Goal: Check status: Check status

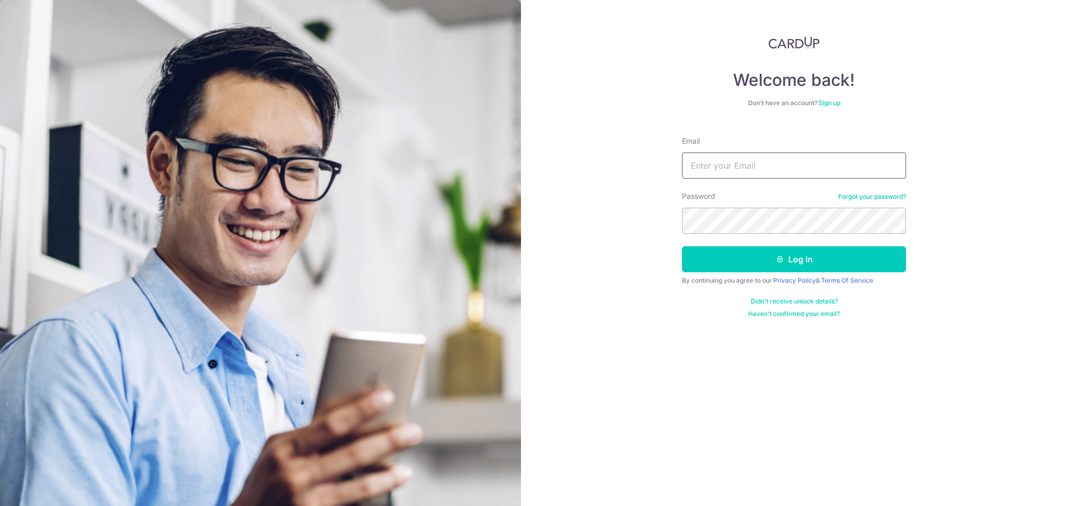
type input "[EMAIL_ADDRESS][DOMAIN_NAME]"
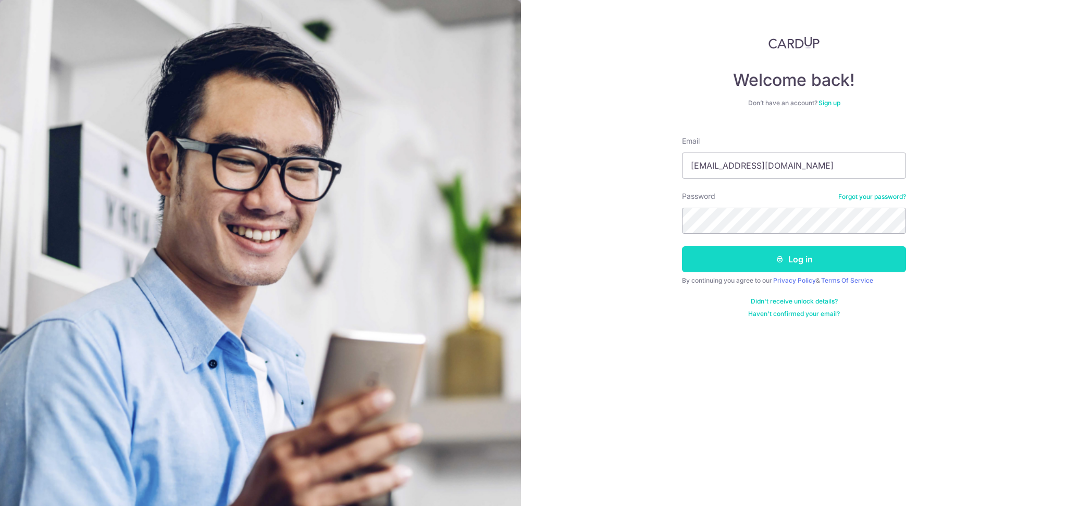
drag, startPoint x: 0, startPoint y: 0, endPoint x: 789, endPoint y: 266, distance: 832.9
click at [789, 266] on button "Log in" at bounding box center [794, 259] width 224 height 26
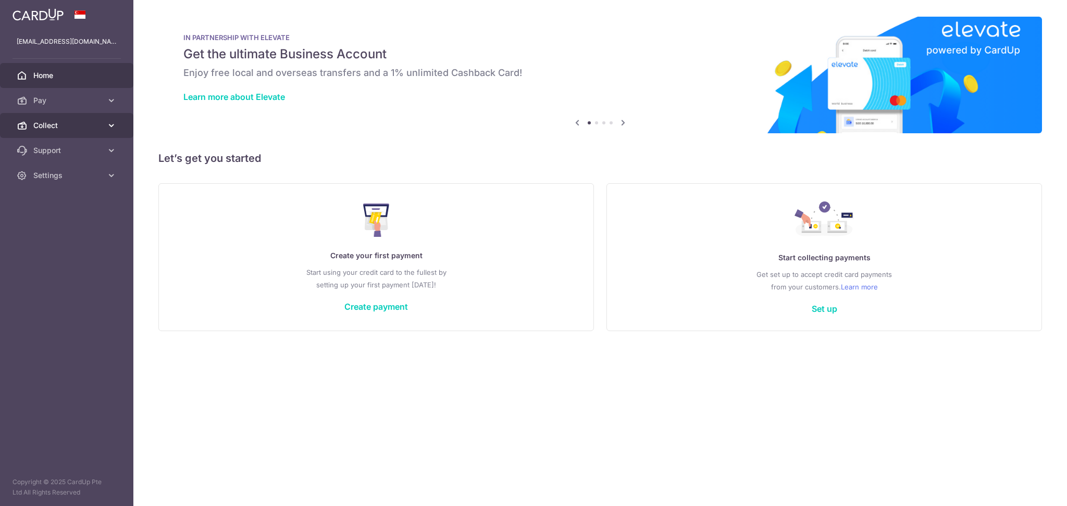
click at [67, 132] on link "Collect" at bounding box center [66, 125] width 133 height 25
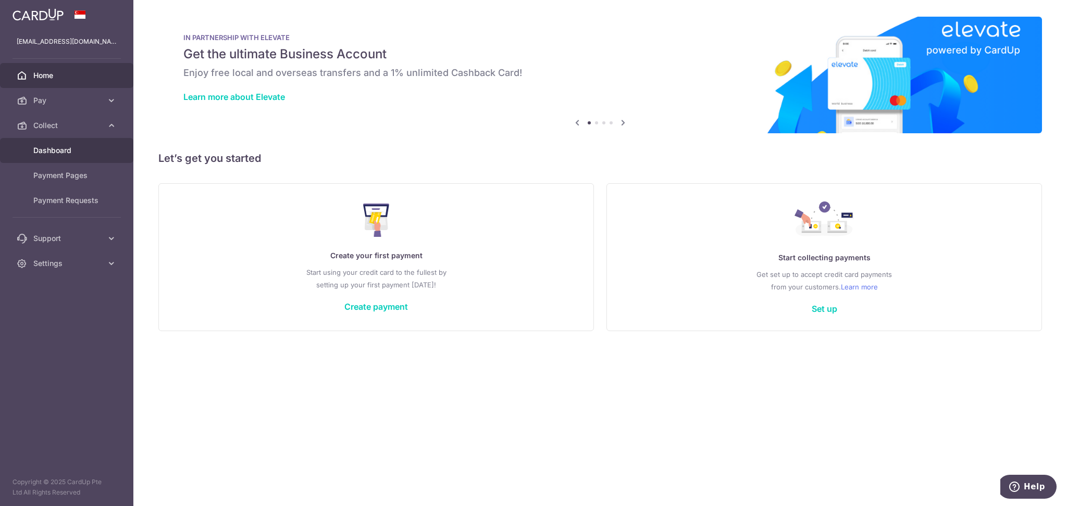
click at [58, 155] on span "Dashboard" at bounding box center [67, 150] width 69 height 10
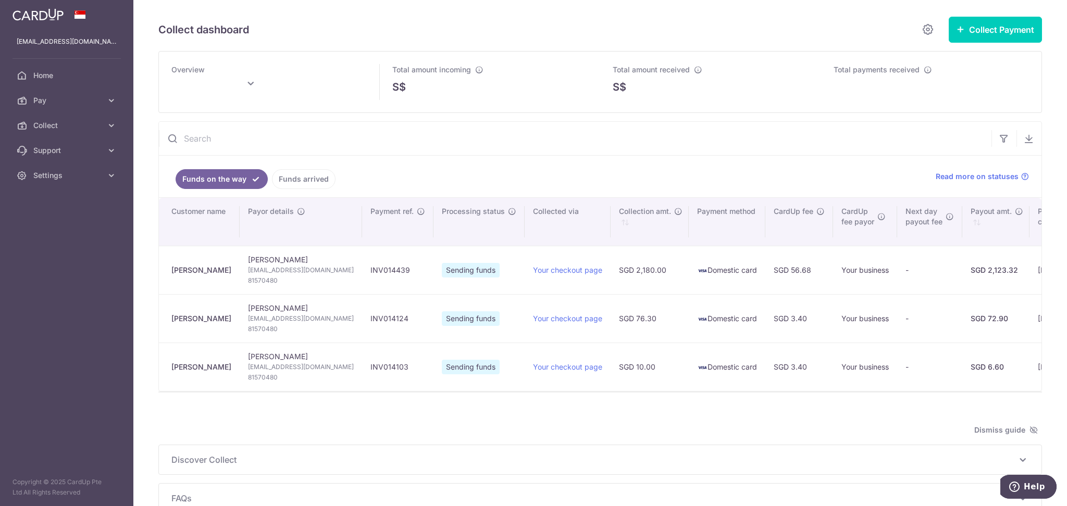
click at [312, 178] on link "Funds arrived" at bounding box center [304, 179] width 64 height 20
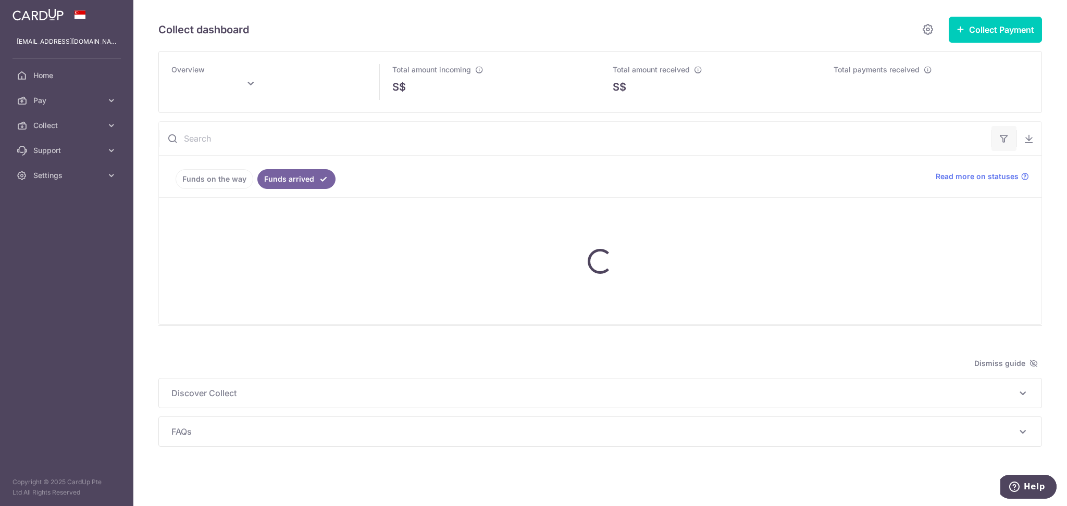
click at [1003, 139] on icon "button" at bounding box center [1004, 138] width 10 height 10
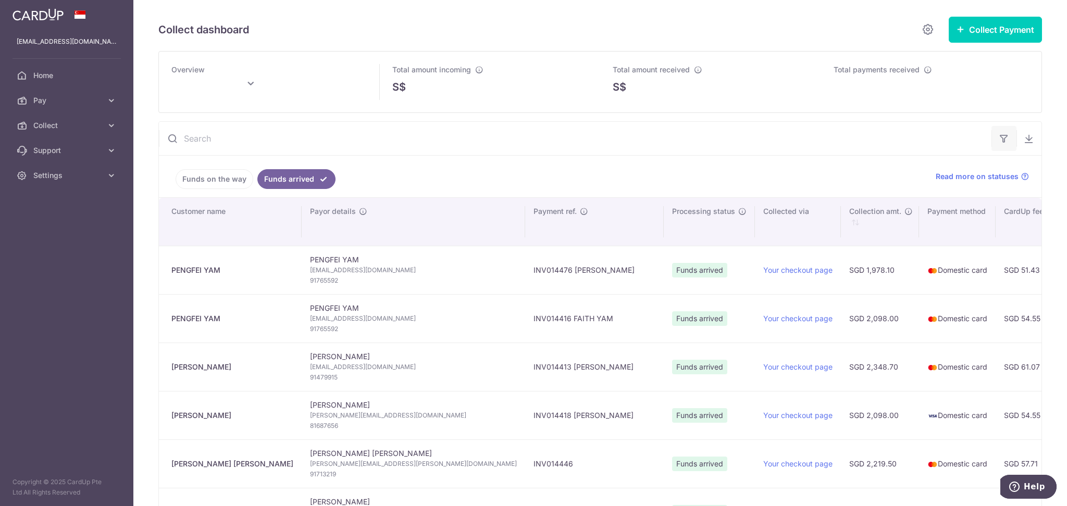
click at [1002, 141] on button "button" at bounding box center [1004, 138] width 25 height 25
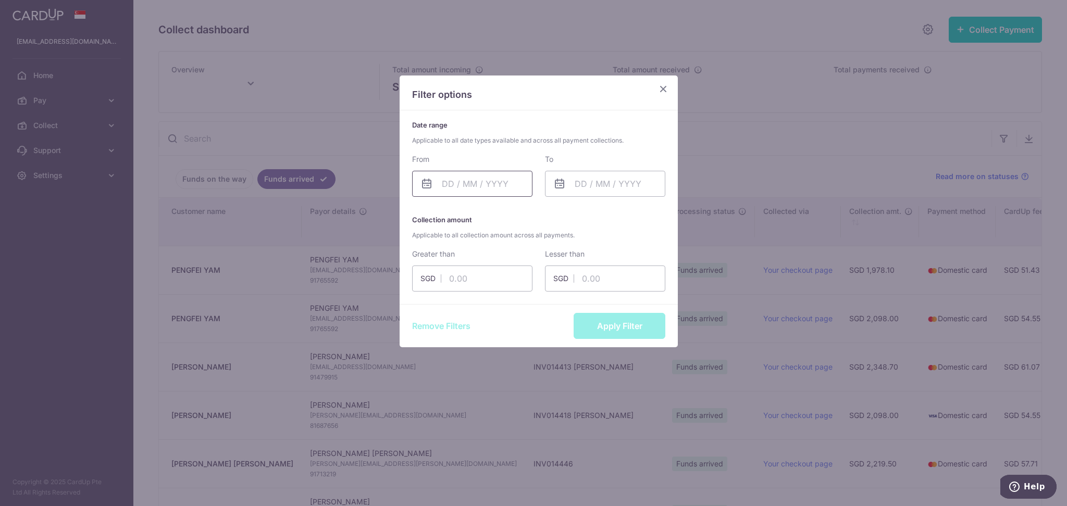
click at [480, 183] on input "text" at bounding box center [472, 184] width 120 height 26
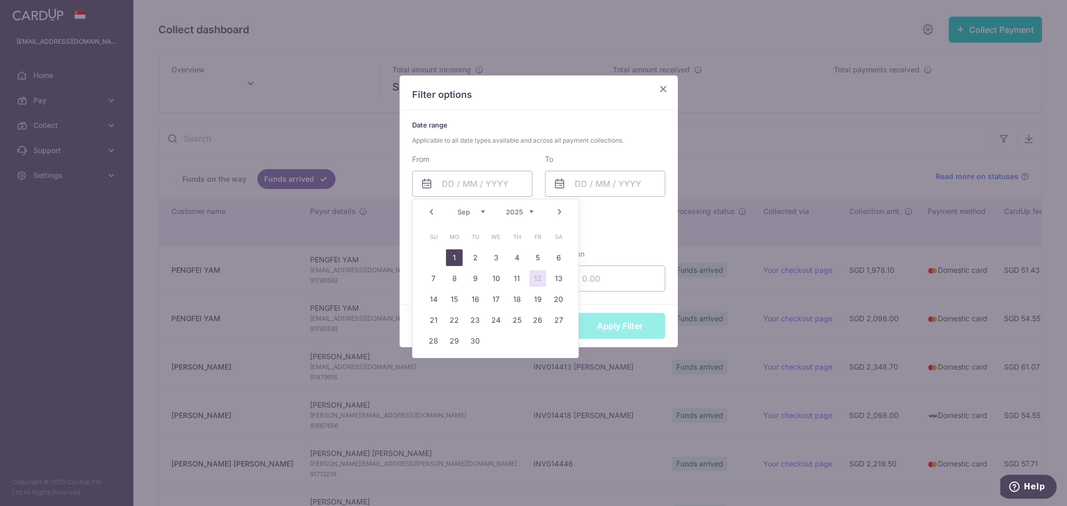
click at [454, 259] on link "1" at bounding box center [454, 258] width 17 height 17
type input "01/09/2025"
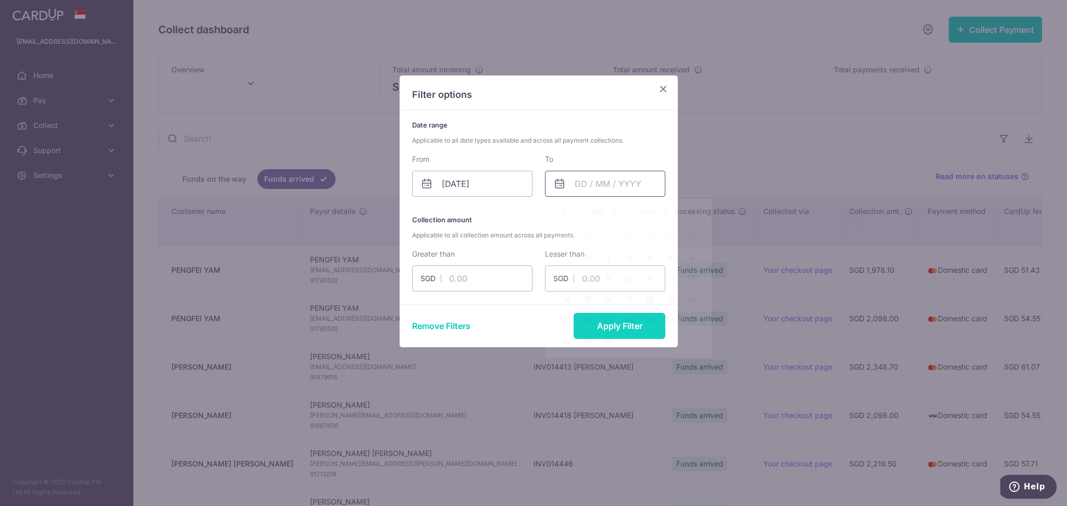
drag, startPoint x: 600, startPoint y: 183, endPoint x: 603, endPoint y: 206, distance: 23.1
click at [601, 183] on input "text" at bounding box center [605, 184] width 120 height 26
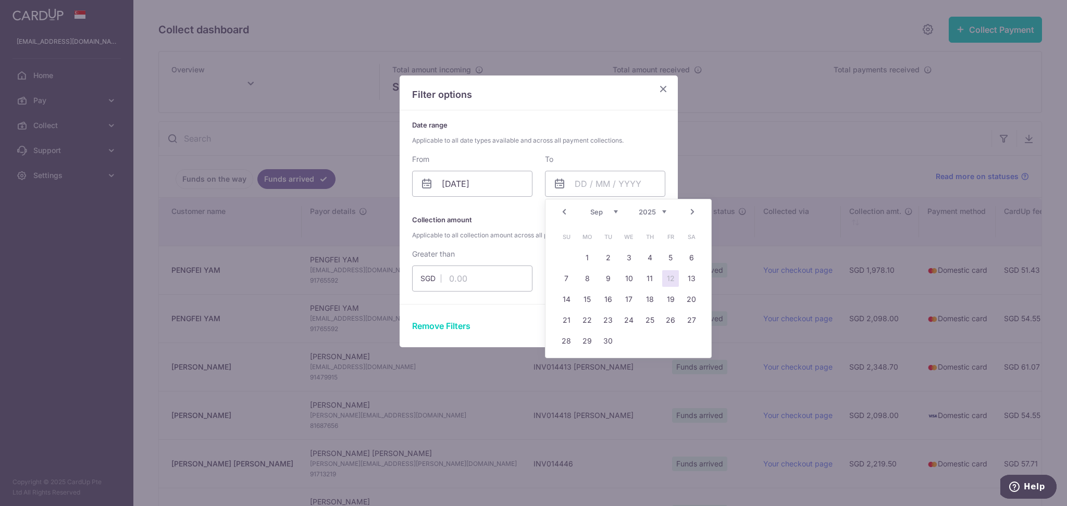
click at [670, 275] on link "12" at bounding box center [670, 278] width 17 height 17
type input "12/09/2025"
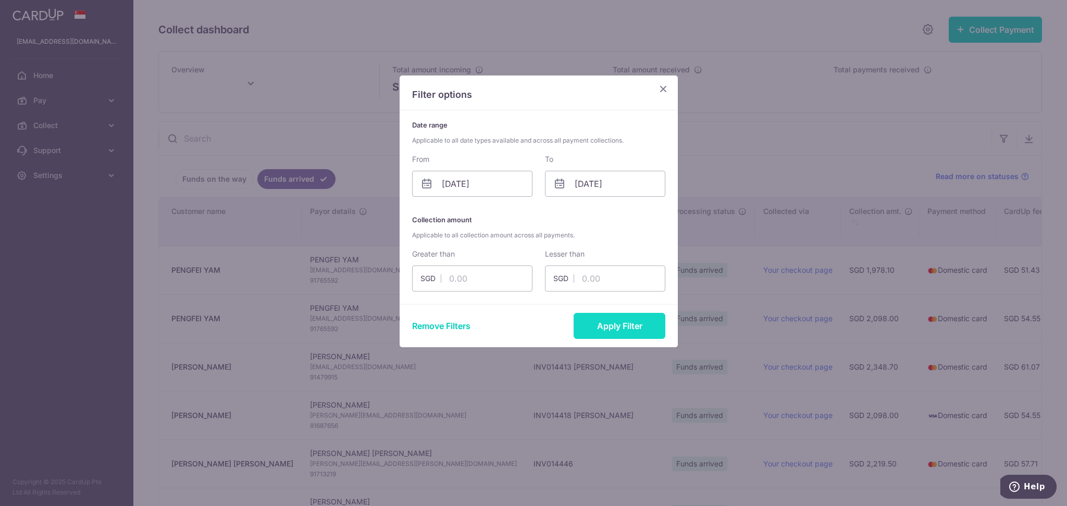
click at [611, 329] on button "Apply Filter" at bounding box center [620, 326] width 92 height 26
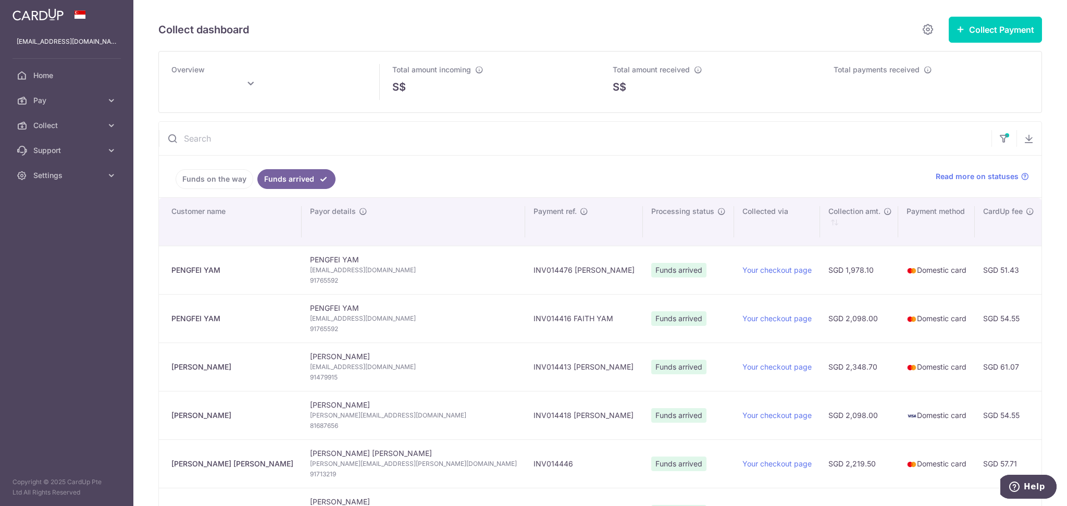
type input "September 2025"
click at [999, 138] on icon "button" at bounding box center [1004, 135] width 10 height 4
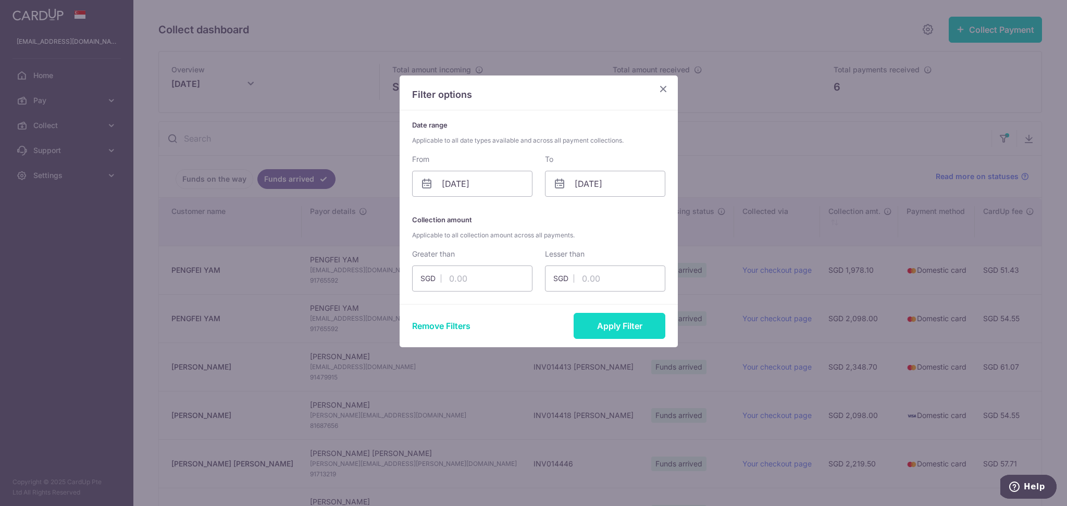
click at [599, 328] on button "Apply Filter" at bounding box center [620, 326] width 92 height 26
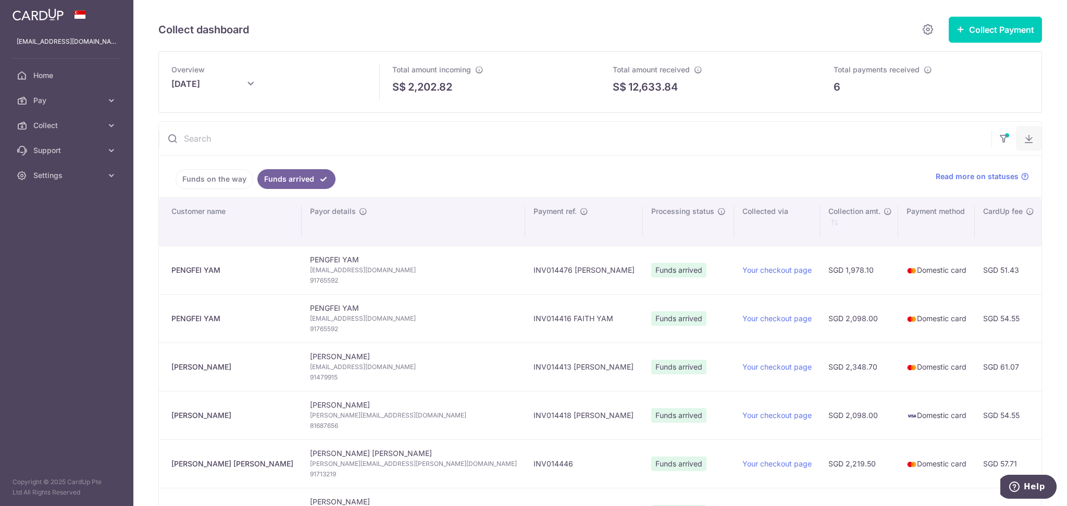
click at [1021, 146] on button "button" at bounding box center [1029, 138] width 25 height 25
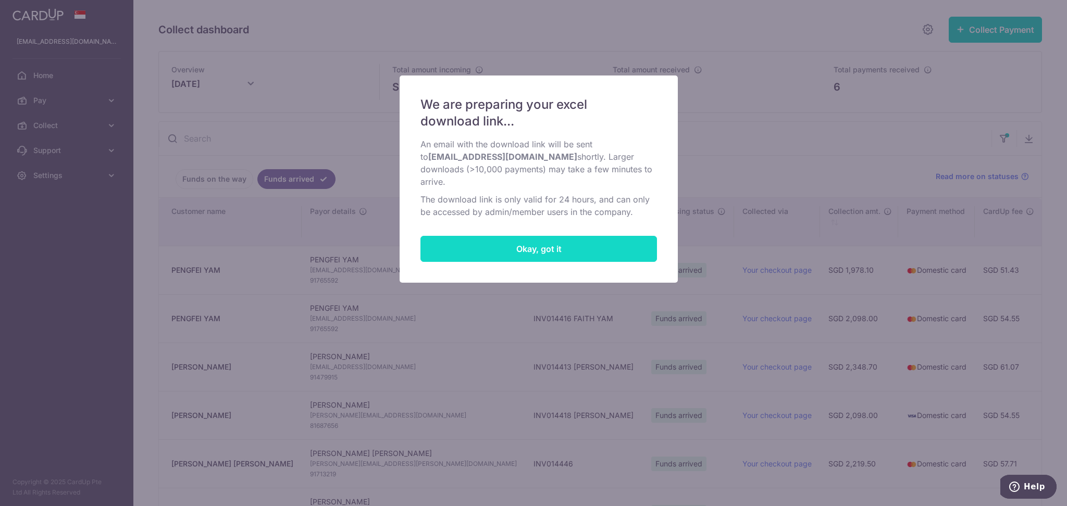
click at [471, 246] on button "Okay, got it" at bounding box center [538, 249] width 237 height 26
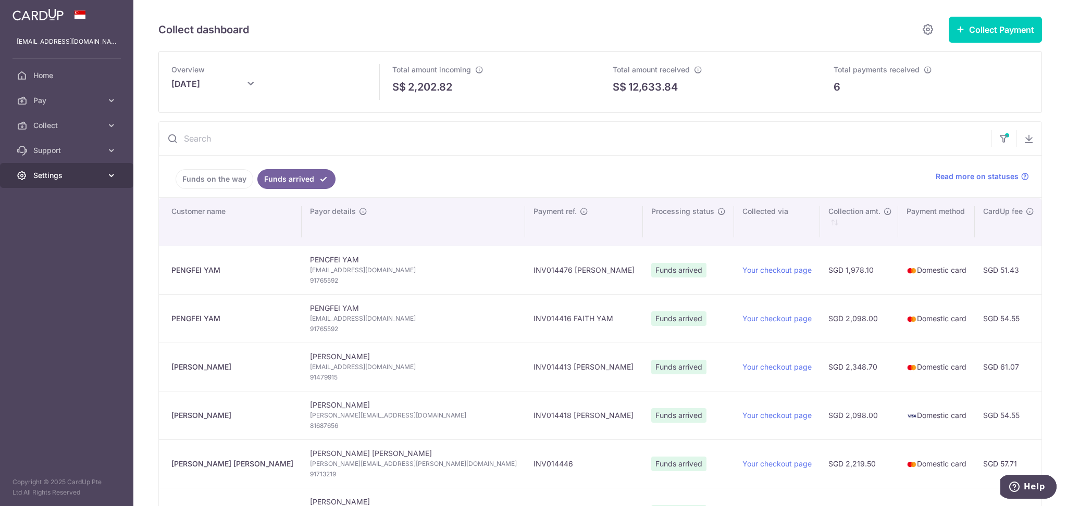
click at [57, 177] on span "Settings" at bounding box center [67, 175] width 69 height 10
click at [65, 232] on link "Logout" at bounding box center [66, 225] width 133 height 25
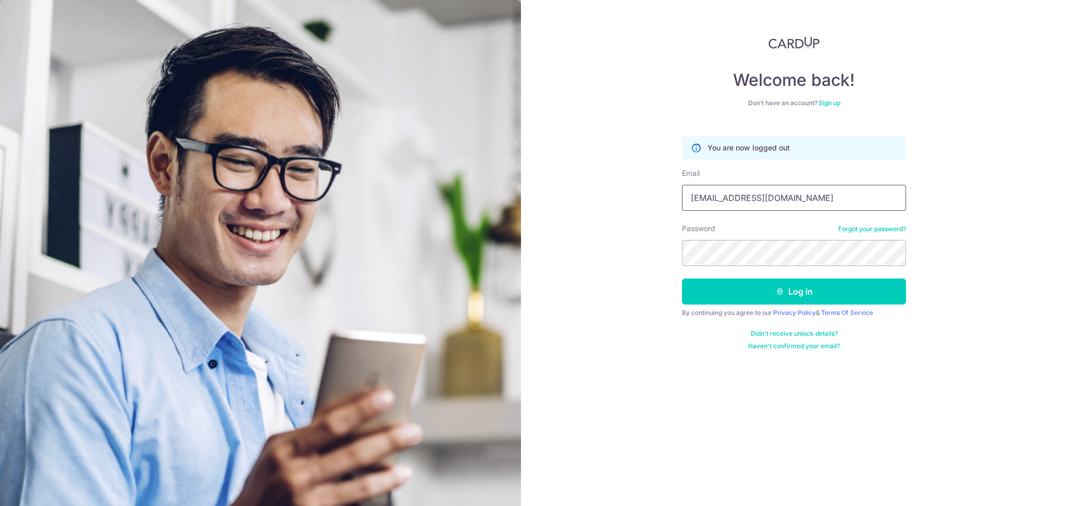
click at [830, 203] on input "[EMAIL_ADDRESS][DOMAIN_NAME]" at bounding box center [794, 198] width 224 height 26
type input "[PERSON_NAME][EMAIL_ADDRESS][PERSON_NAME][DOMAIN_NAME]"
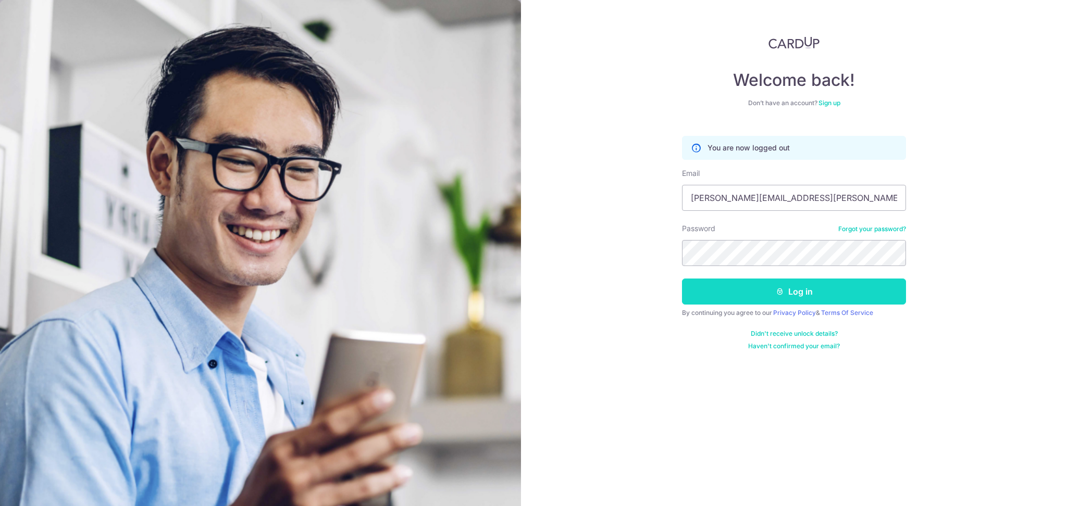
click at [714, 297] on button "Log in" at bounding box center [794, 292] width 224 height 26
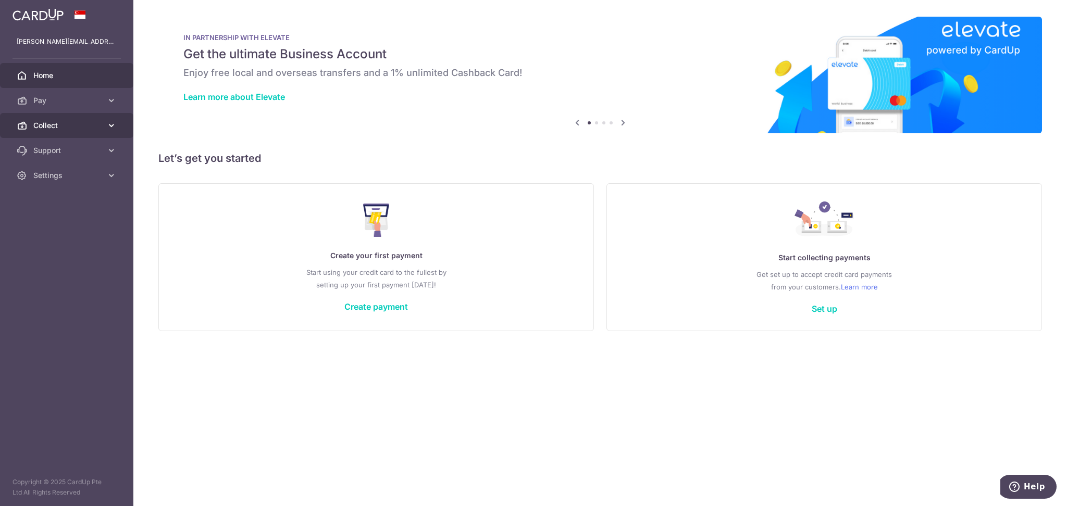
click at [36, 123] on span "Collect" at bounding box center [67, 125] width 69 height 10
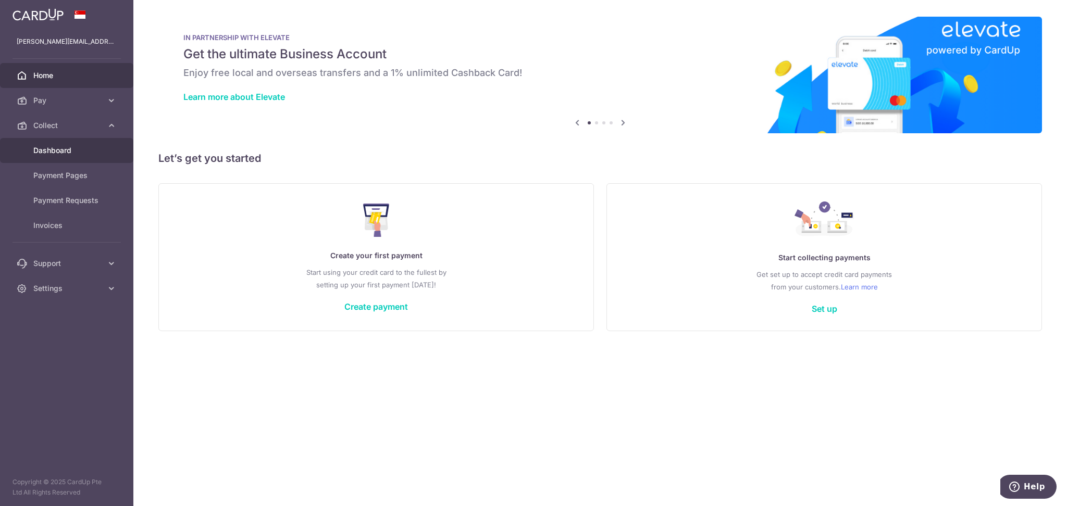
click at [47, 146] on span "Dashboard" at bounding box center [67, 150] width 69 height 10
